Goal: Task Accomplishment & Management: Use online tool/utility

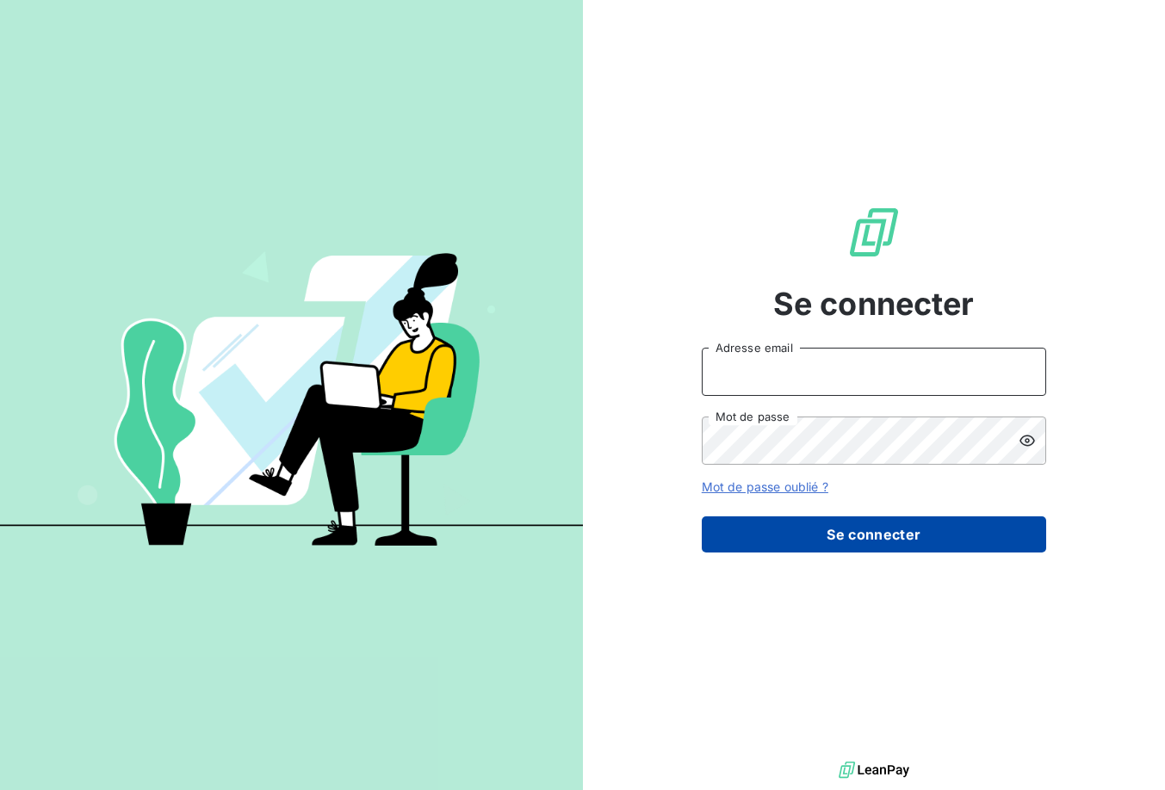
type input "[EMAIL_ADDRESS][DOMAIN_NAME]"
click at [856, 526] on button "Se connecter" at bounding box center [874, 535] width 344 height 36
